Goal: Complete application form

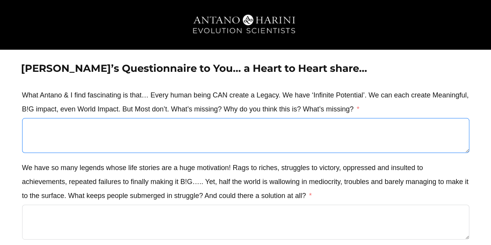
click at [304, 132] on textarea "What Antano & I find fascinating is that… Every human being CAN create a Legacy…" at bounding box center [245, 135] width 447 height 35
click at [357, 94] on label "What Antano & I find fascinating is that… Every human being CAN create a Legacy…" at bounding box center [245, 102] width 447 height 28
click at [357, 118] on textarea "What Antano & I find fascinating is that… Every human being CAN create a Legacy…" at bounding box center [245, 135] width 447 height 35
click at [357, 94] on label "What Antano & I find fascinating is that… Every human being CAN create a Legacy…" at bounding box center [245, 102] width 447 height 28
click at [357, 118] on textarea "What Antano & I find fascinating is that… Every human being CAN create a Legacy…" at bounding box center [245, 135] width 447 height 35
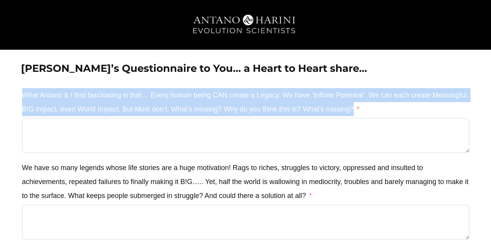
click at [357, 94] on label "What Antano & I find fascinating is that… Every human being CAN create a Legacy…" at bounding box center [245, 102] width 447 height 28
click at [357, 118] on textarea "What Antano & I find fascinating is that… Every human being CAN create a Legacy…" at bounding box center [245, 135] width 447 height 35
click at [357, 94] on label "What Antano & I find fascinating is that… Every human being CAN create a Legacy…" at bounding box center [245, 102] width 447 height 28
click at [357, 118] on textarea "What Antano & I find fascinating is that… Every human being CAN create a Legacy…" at bounding box center [245, 135] width 447 height 35
